Goal: Task Accomplishment & Management: Manage account settings

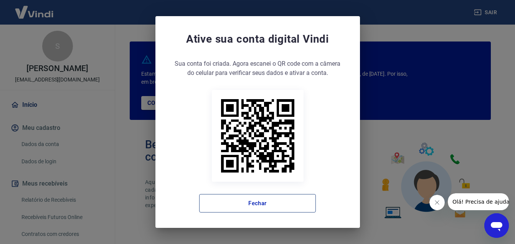
drag, startPoint x: 293, startPoint y: 202, endPoint x: 285, endPoint y: 198, distance: 8.4
click at [292, 202] on button "Fechar" at bounding box center [257, 203] width 117 height 18
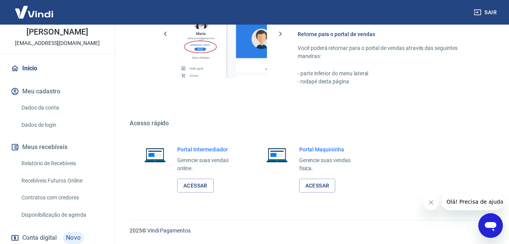
scroll to position [35, 0]
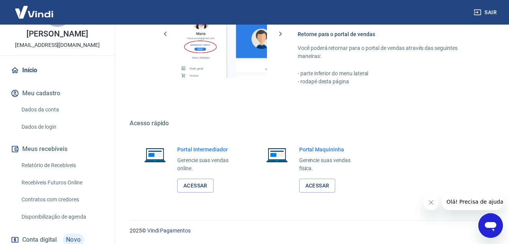
click at [47, 113] on link "Dados da conta" at bounding box center [61, 110] width 87 height 16
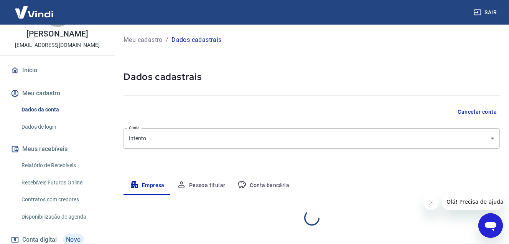
select select "MG"
select select "business"
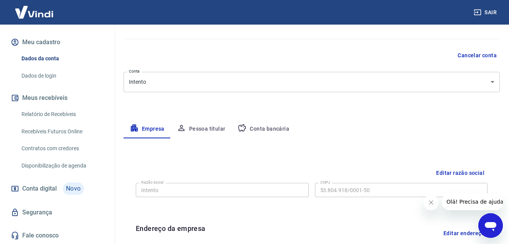
scroll to position [89, 0]
